Goal: Transaction & Acquisition: Purchase product/service

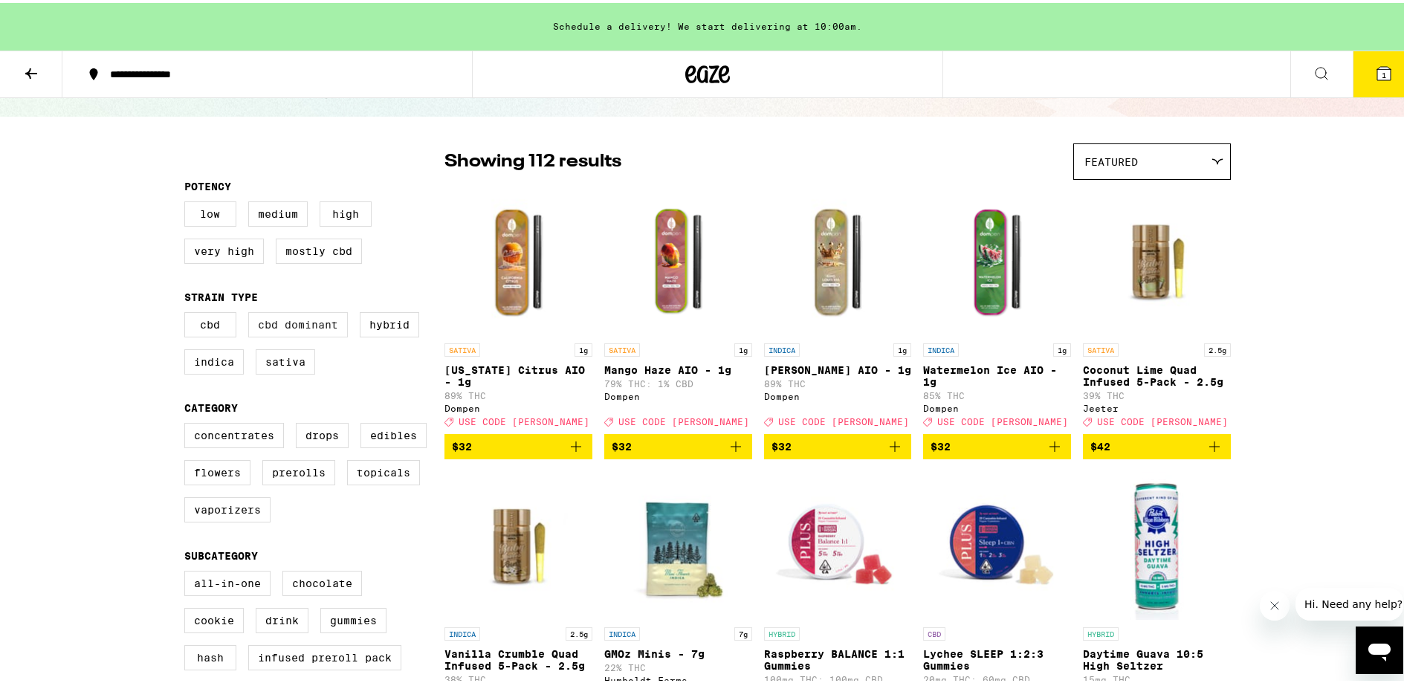
scroll to position [157, 0]
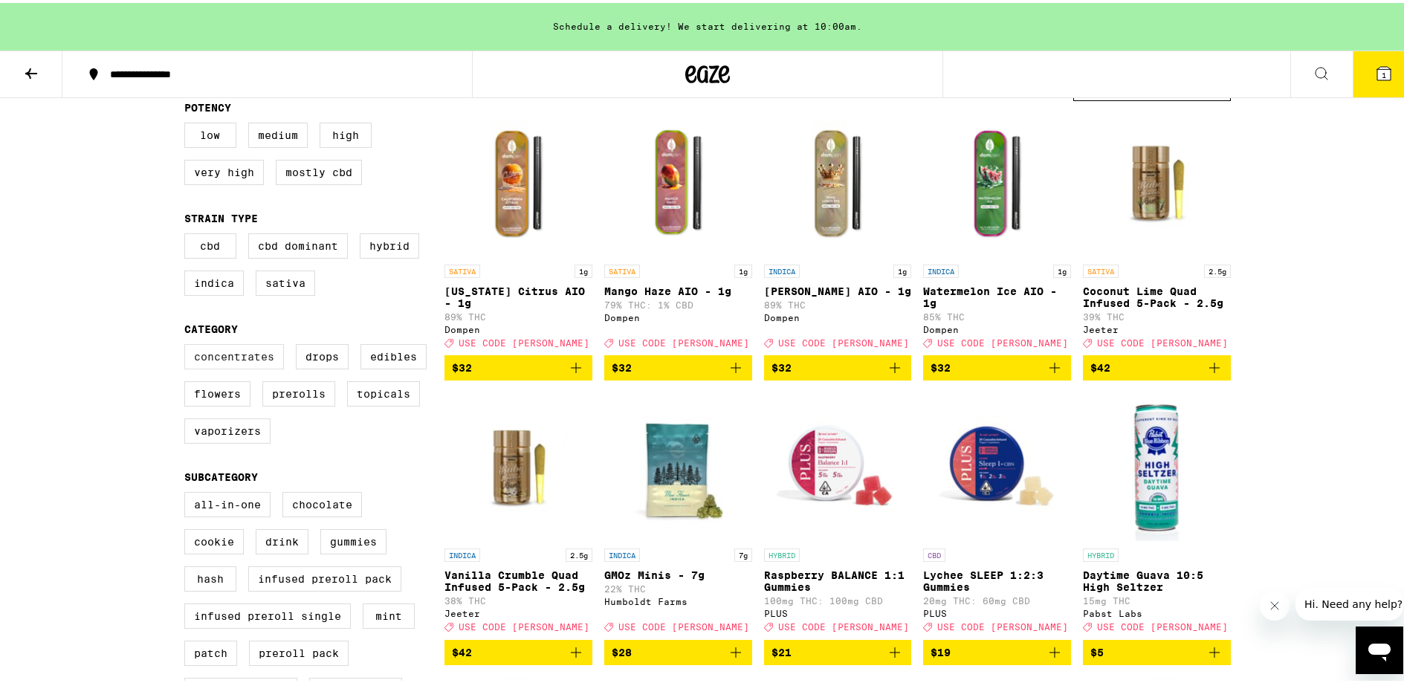
click at [265, 364] on label "Concentrates" at bounding box center [234, 353] width 100 height 25
click at [188, 344] on input "Concentrates" at bounding box center [187, 343] width 1 height 1
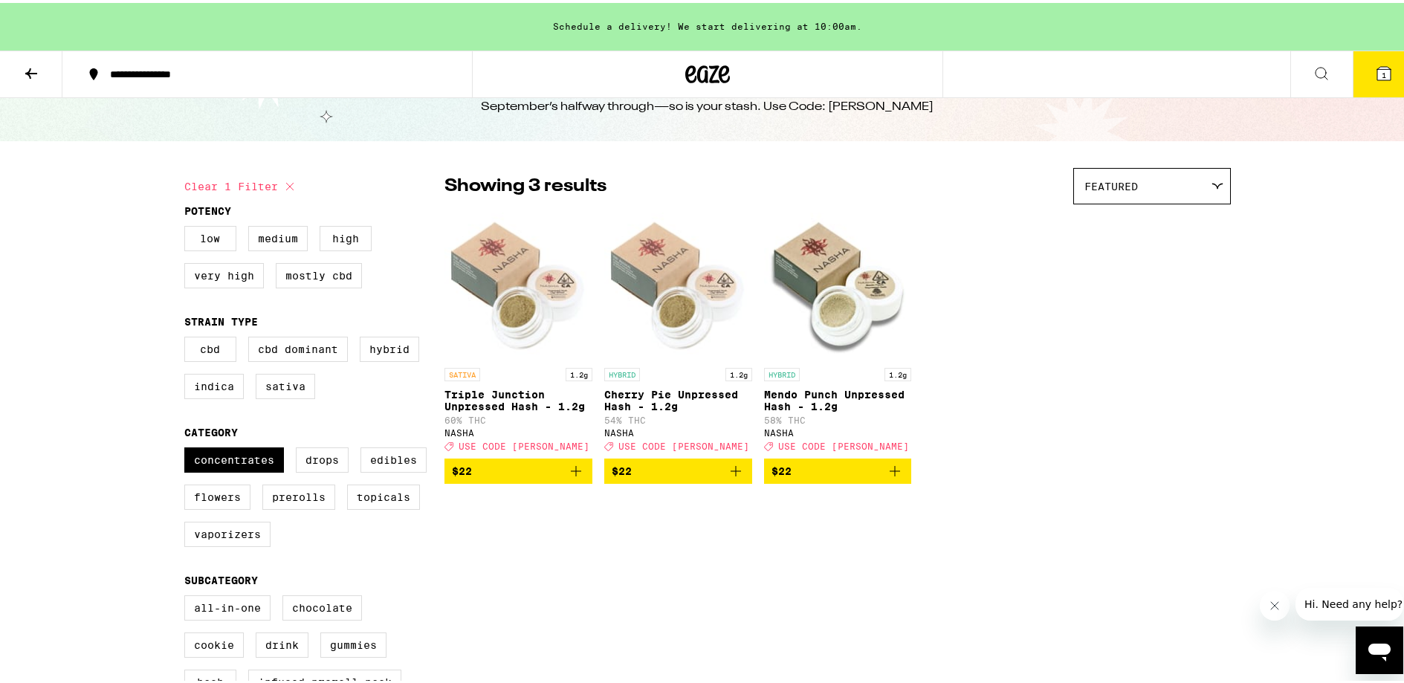
scroll to position [44, 0]
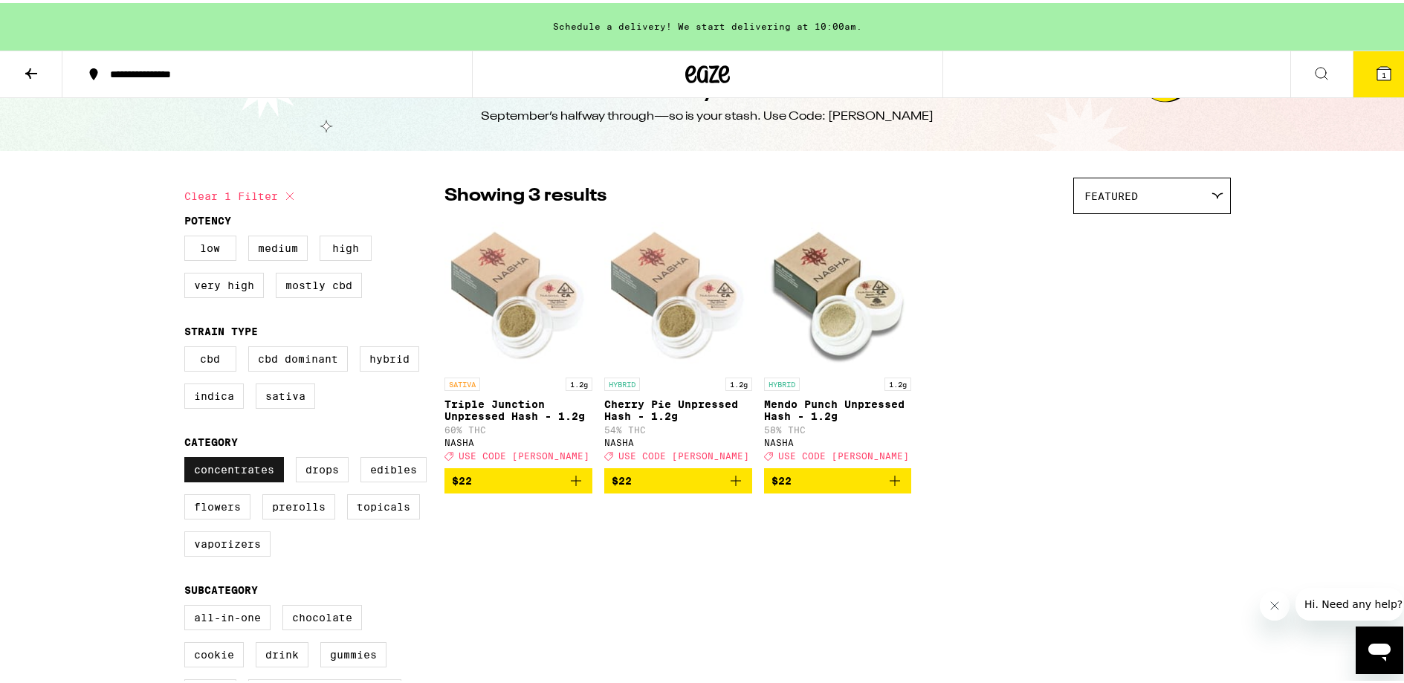
click at [241, 465] on label "Concentrates" at bounding box center [234, 466] width 100 height 25
click at [188, 457] on input "Concentrates" at bounding box center [187, 457] width 1 height 1
checkbox input "false"
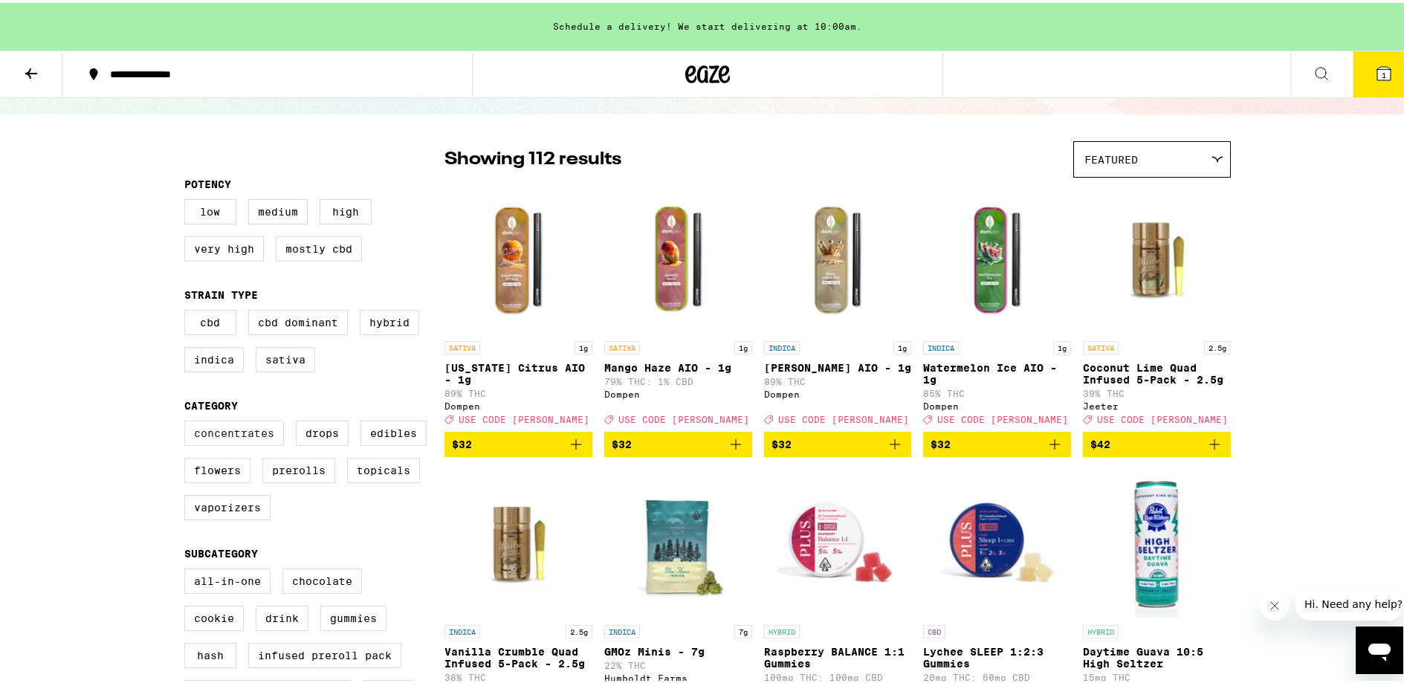
scroll to position [109, 0]
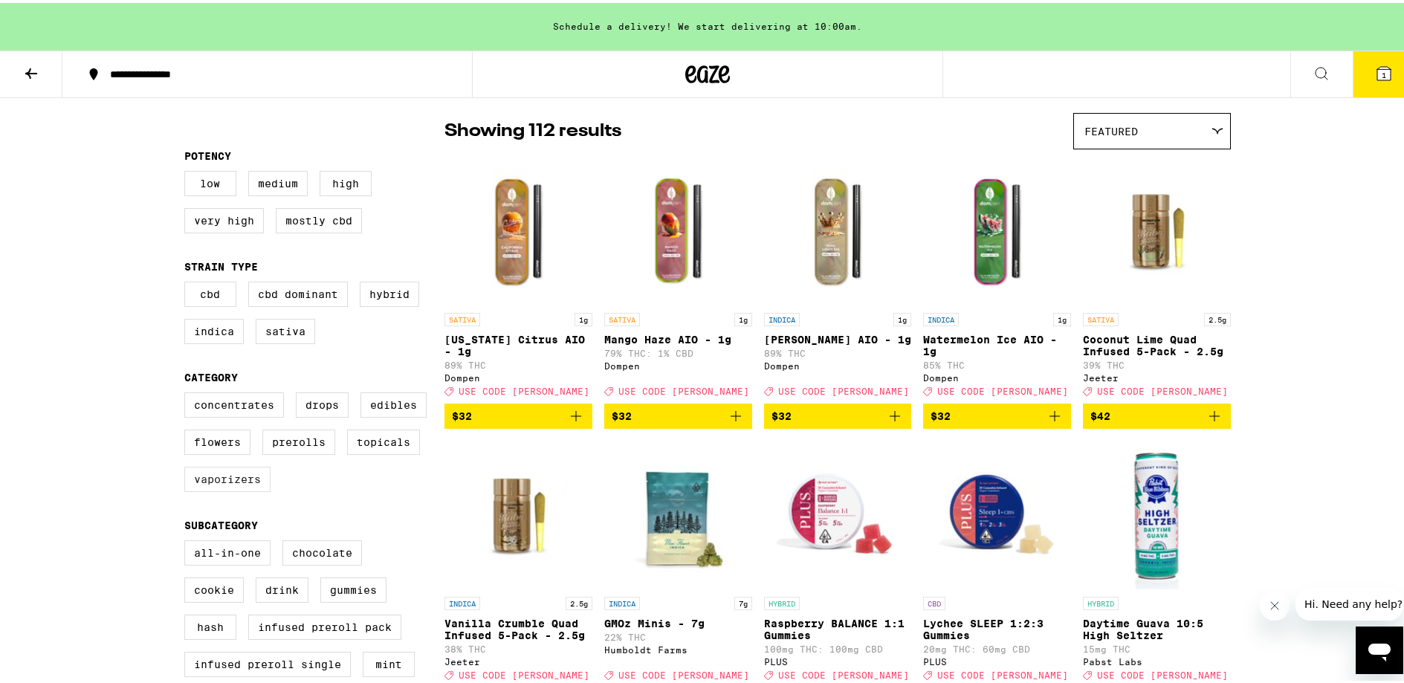
click at [234, 489] on label "Vaporizers" at bounding box center [227, 476] width 86 height 25
click at [188, 393] on input "Vaporizers" at bounding box center [187, 392] width 1 height 1
checkbox input "true"
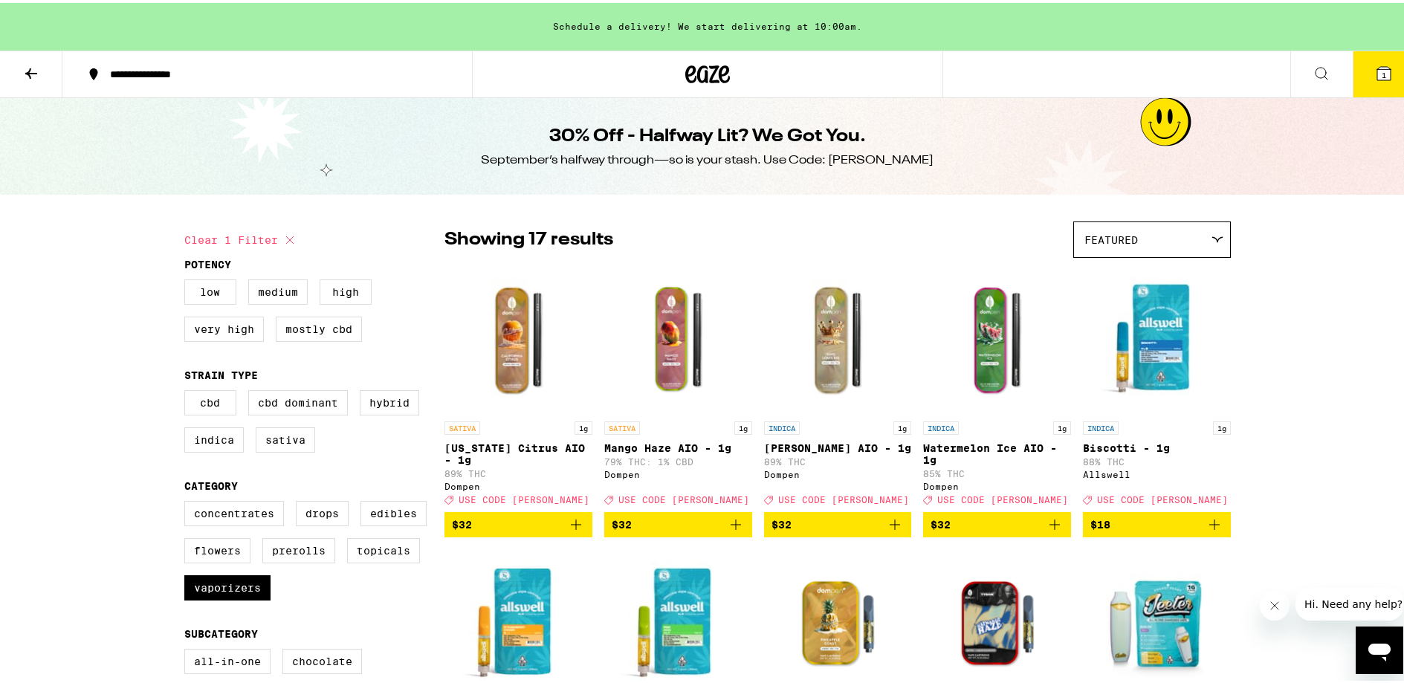
click at [1207, 219] on div "Featured" at bounding box center [1152, 236] width 156 height 35
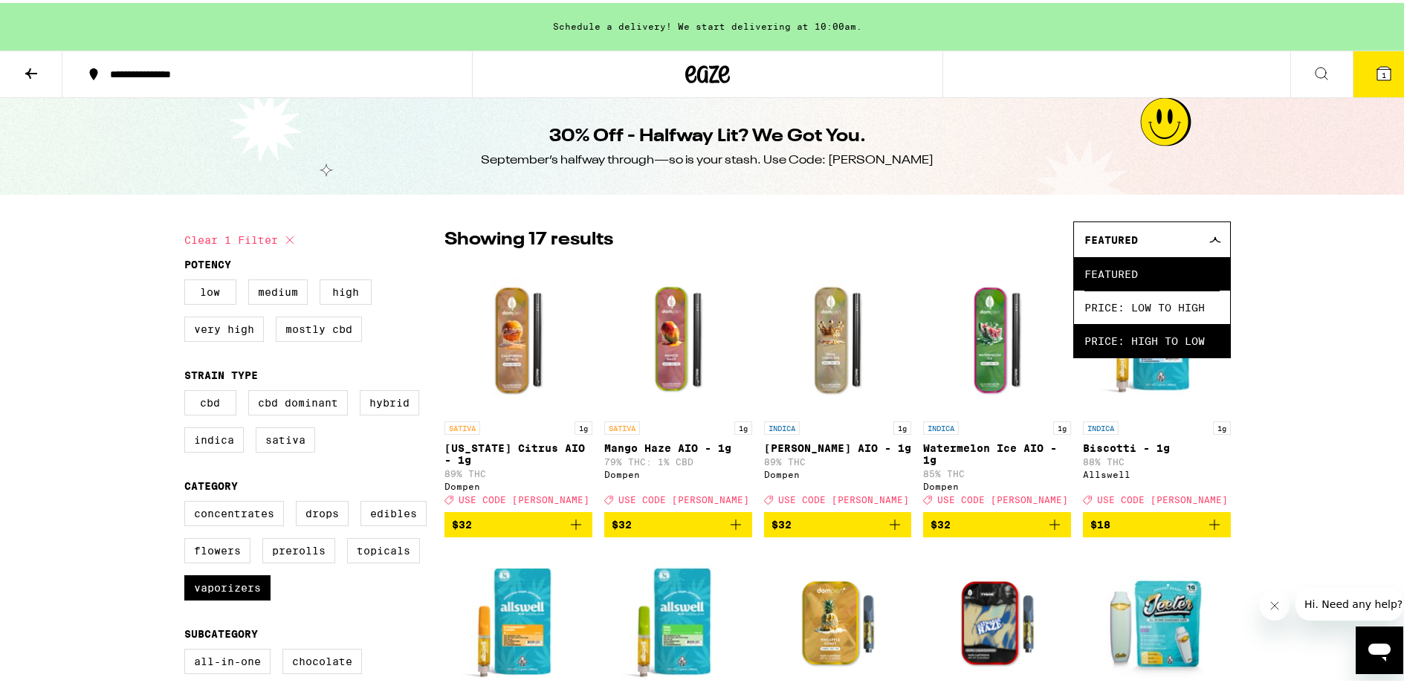
click at [1149, 329] on span "Price: High to Low" at bounding box center [1152, 337] width 135 height 33
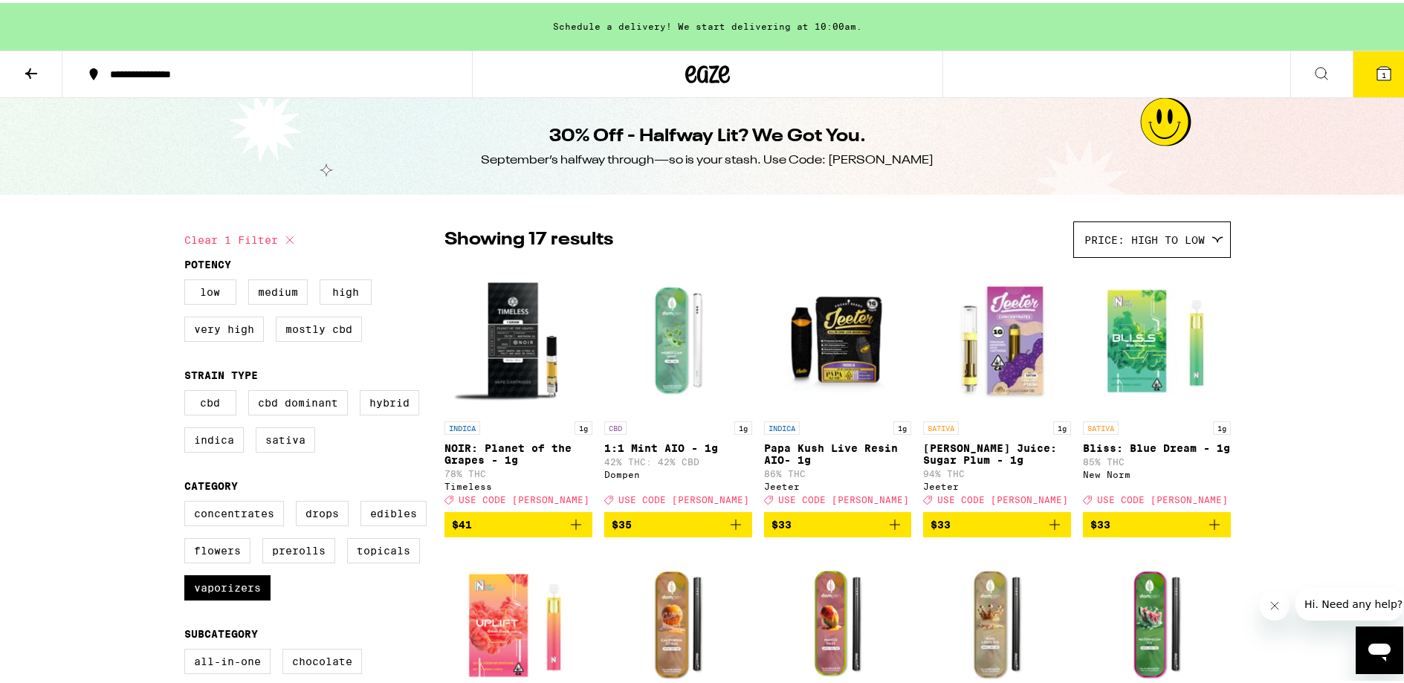
scroll to position [19, 0]
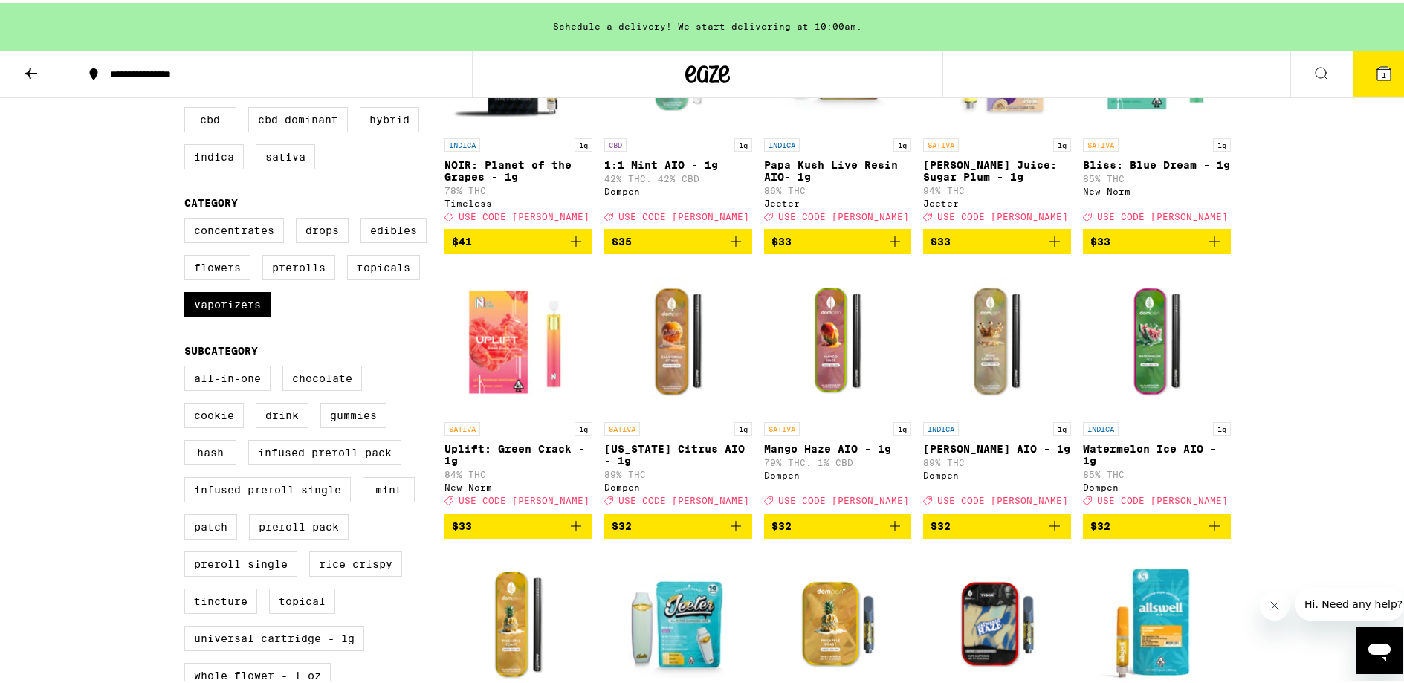
scroll to position [0, 0]
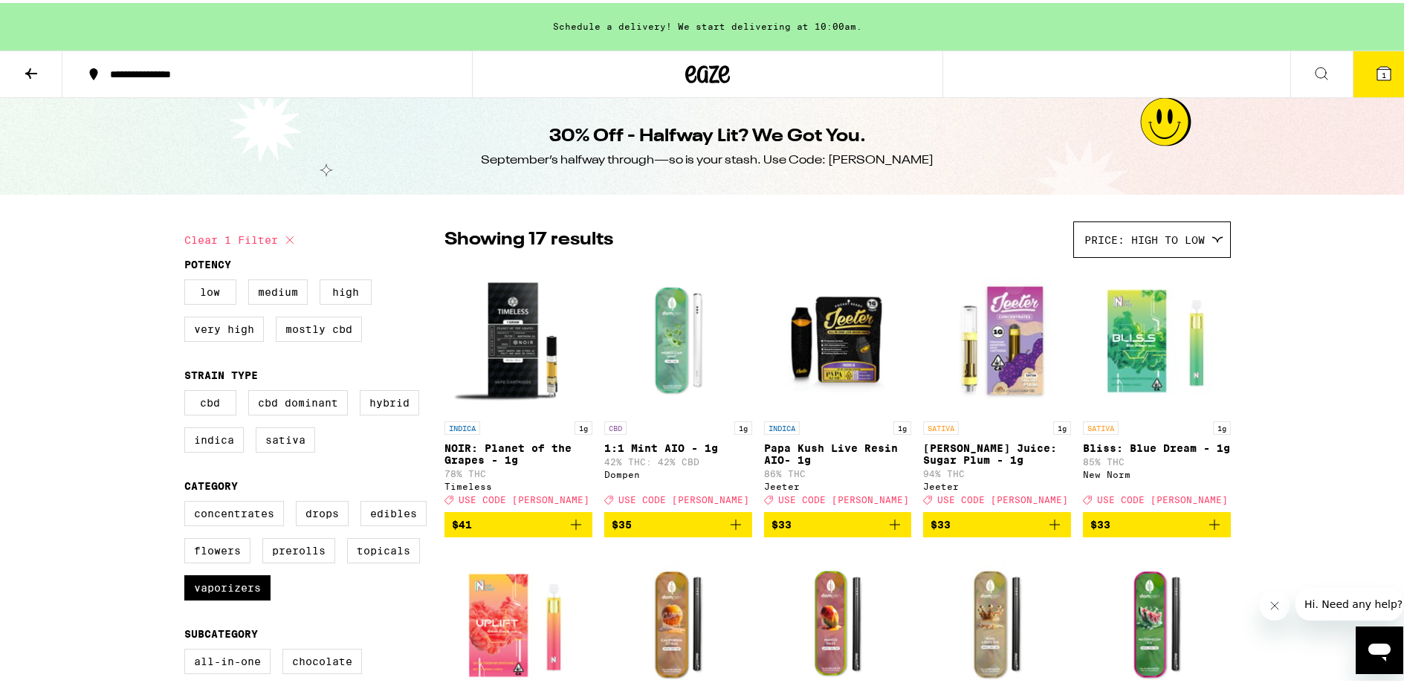
click at [1378, 64] on icon at bounding box center [1384, 70] width 13 height 13
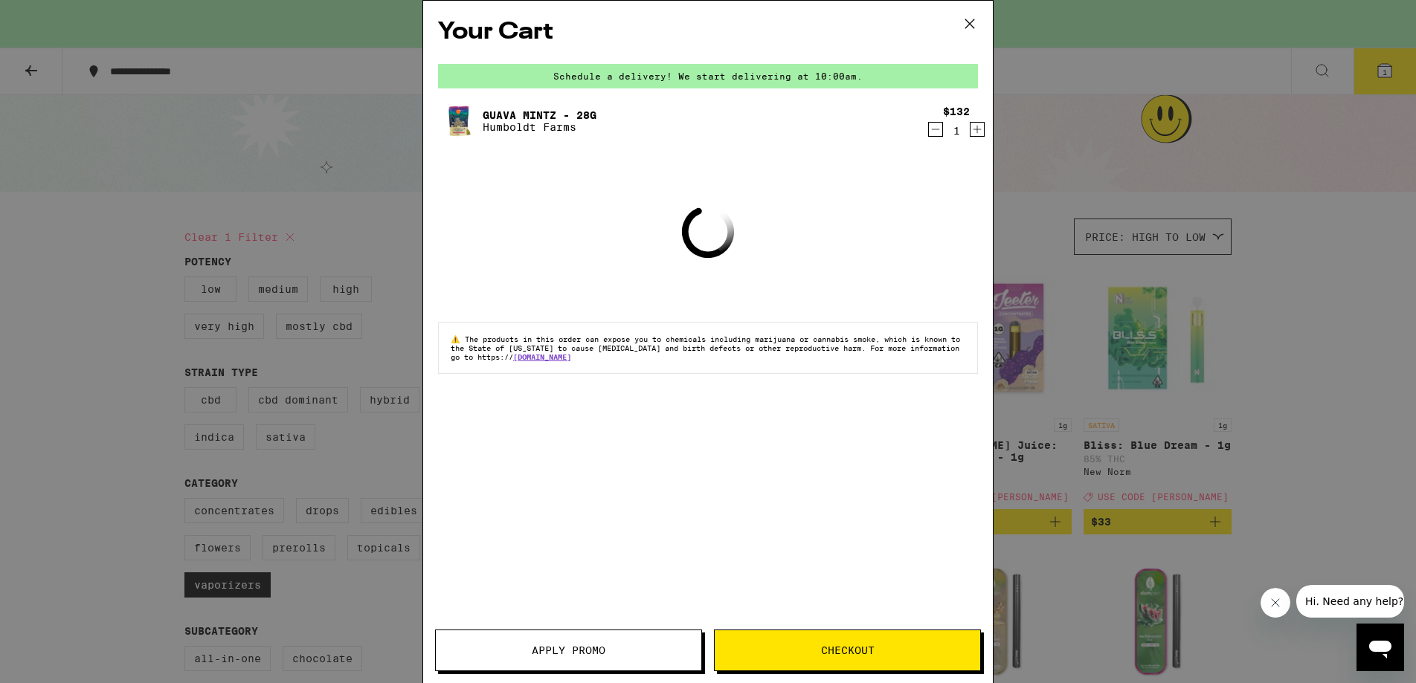
click at [966, 19] on icon at bounding box center [969, 24] width 22 height 22
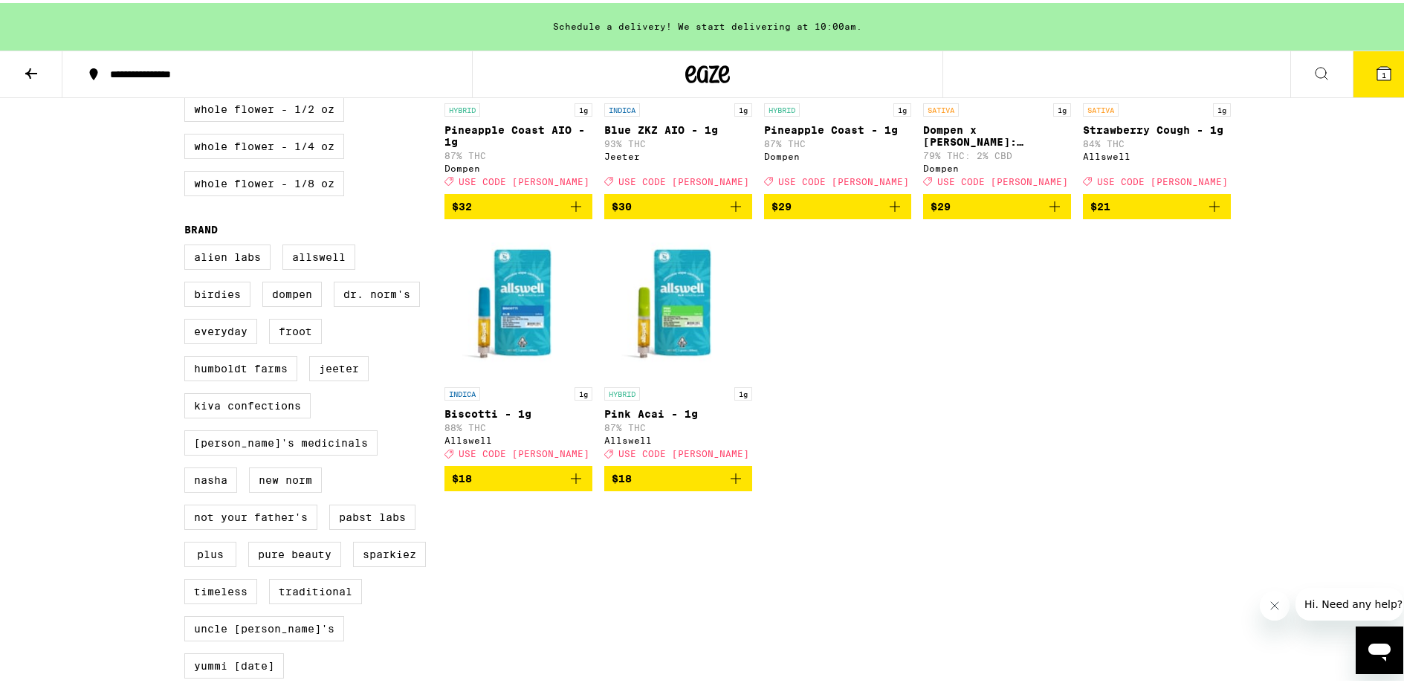
scroll to position [964, 0]
